Goal: Transaction & Acquisition: Purchase product/service

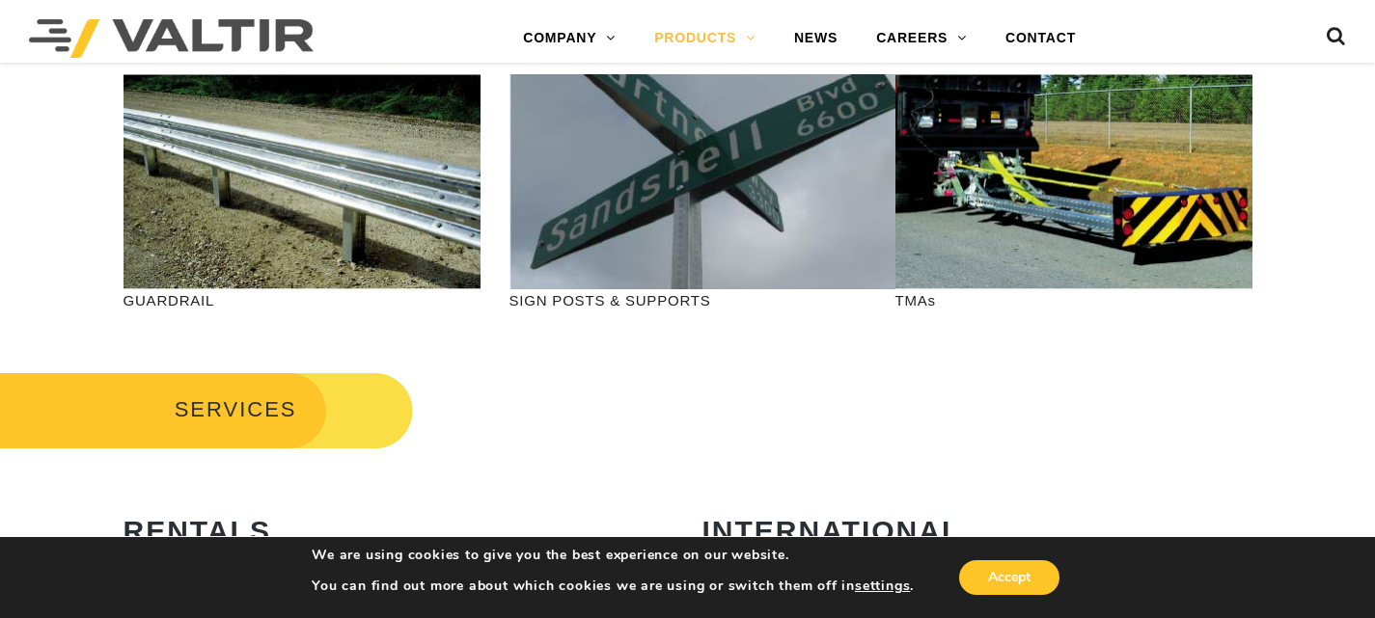
scroll to position [758, 0]
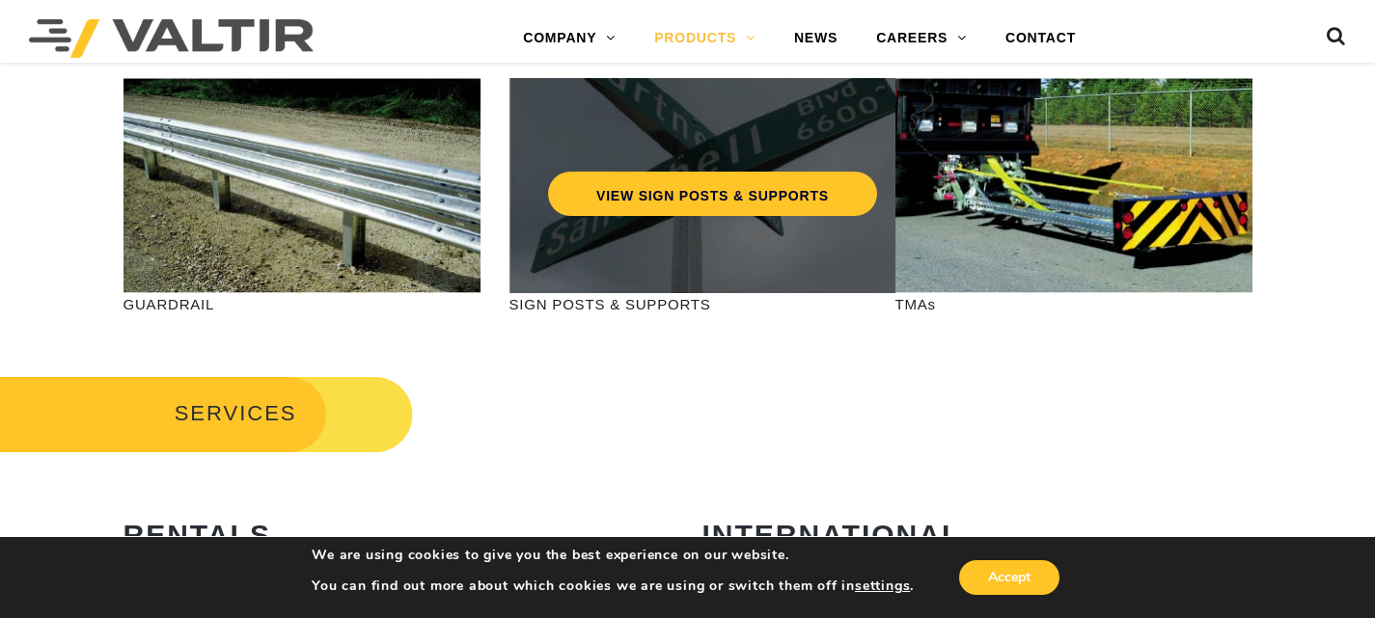
click at [611, 274] on div "VIEW SIGN POSTS & SUPPORTS" at bounding box center [712, 185] width 406 height 215
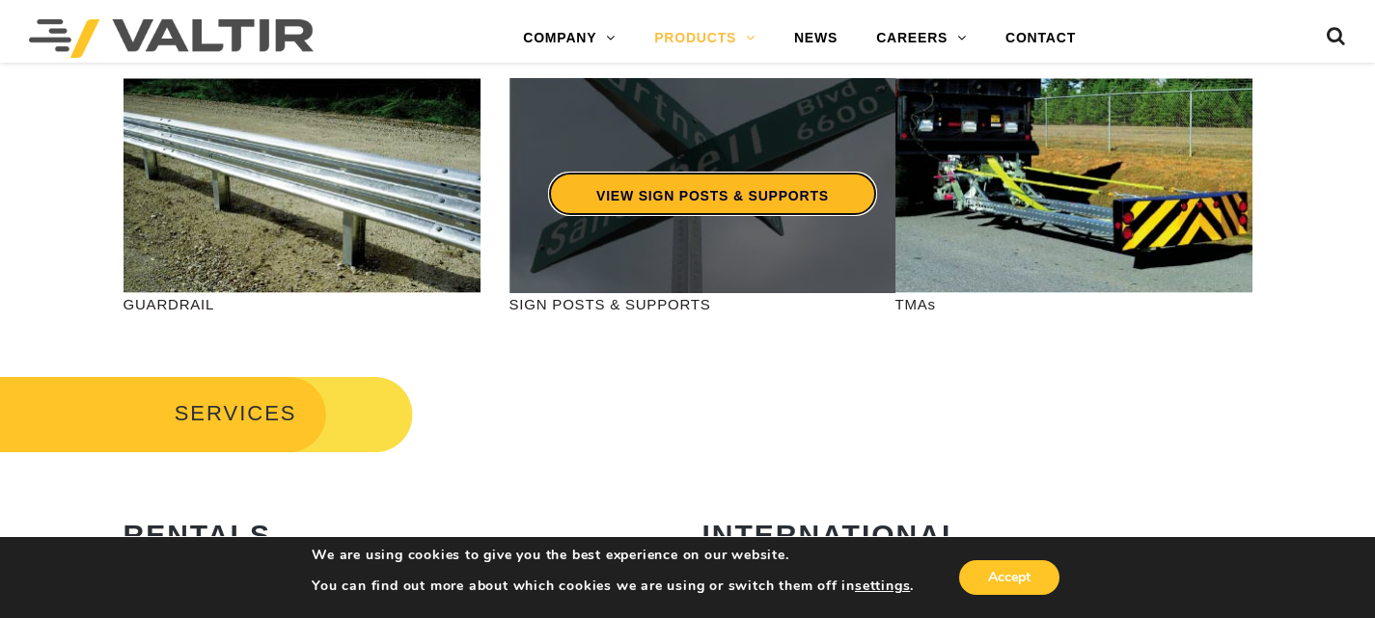
click at [631, 206] on link "VIEW SIGN POSTS & SUPPORTS" at bounding box center [712, 194] width 329 height 44
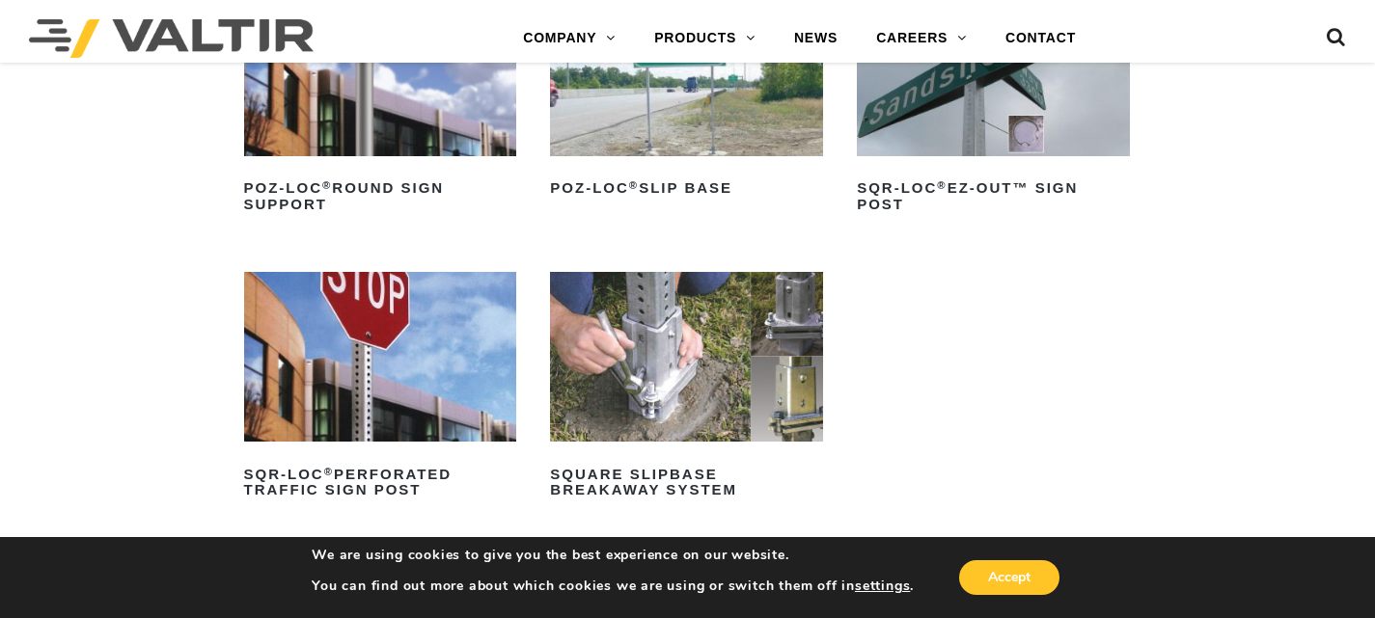
scroll to position [331, 0]
click at [426, 474] on h2 "SQR-LOC ® Perforated Traffic Sign Post" at bounding box center [380, 481] width 273 height 46
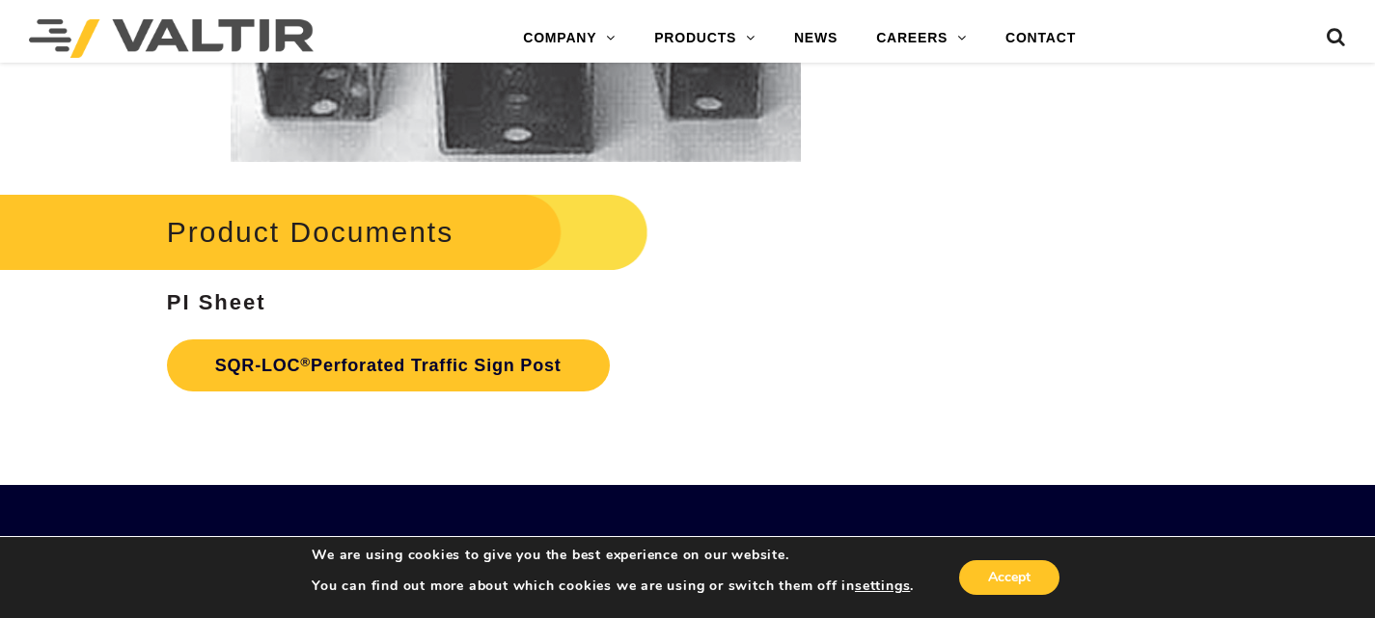
scroll to position [3461, 0]
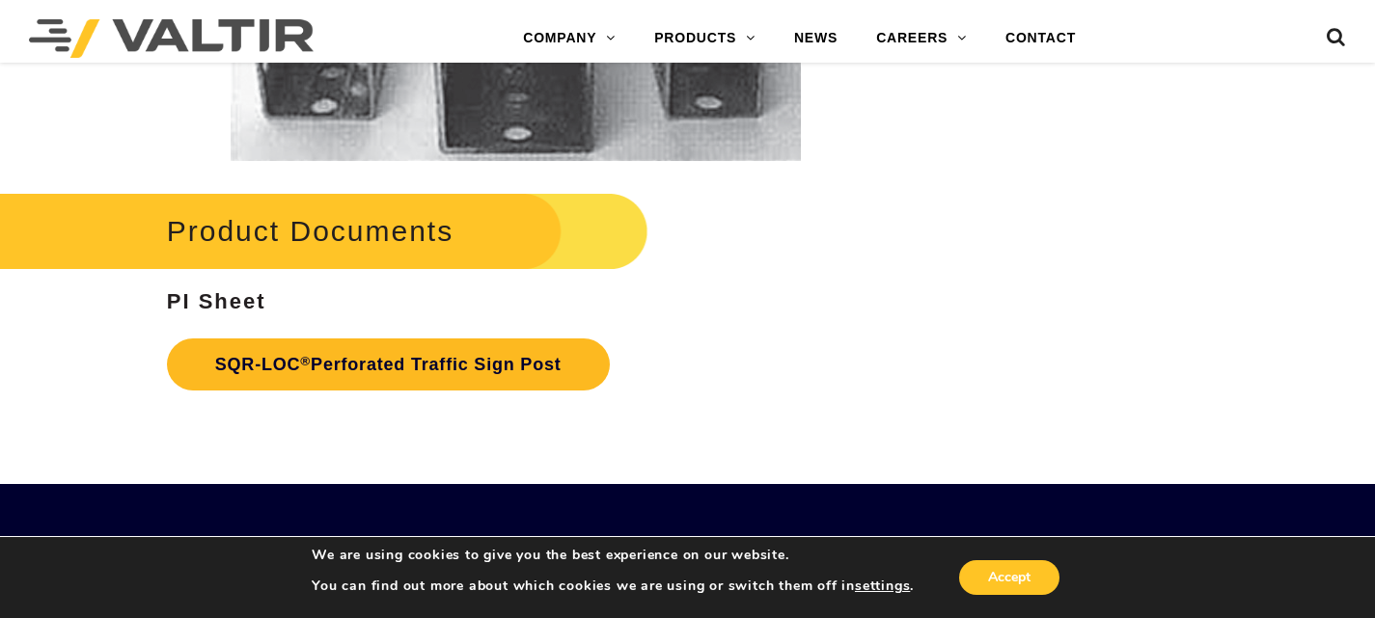
click at [482, 364] on link "SQR-LOC ® Perforated Traffic Sign Post" at bounding box center [388, 365] width 443 height 52
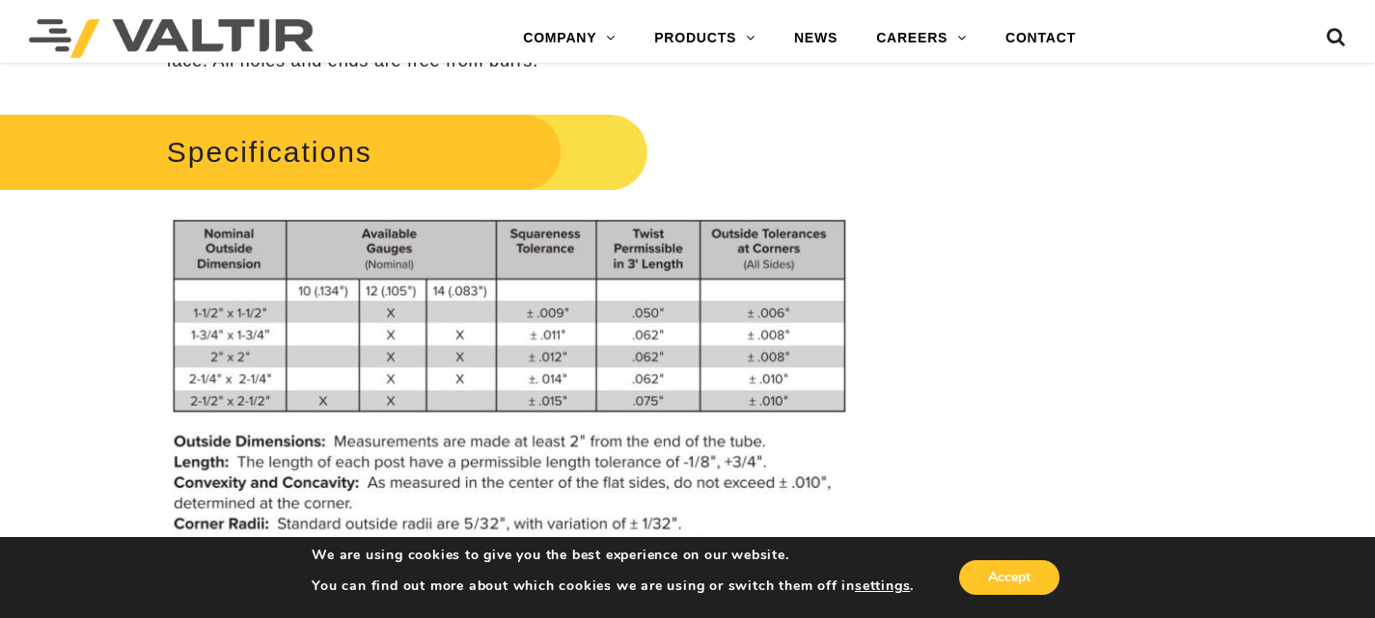
scroll to position [1542, 0]
